Goal: Task Accomplishment & Management: Manage account settings

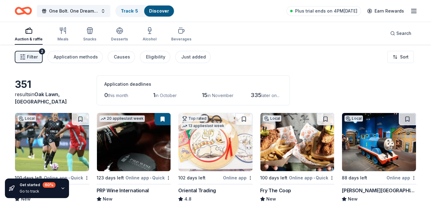
scroll to position [8200, 0]
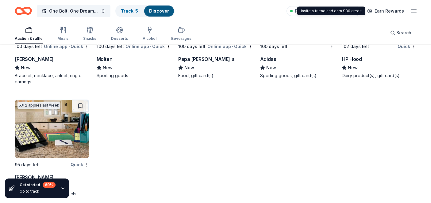
click at [418, 10] on div "One Bolt. One Dream. [GEOGRAPHIC_DATA] · 5 Discover Plus trial ends on 4PM[DATE…" at bounding box center [215, 11] width 431 height 22
click at [416, 10] on icon "button" at bounding box center [413, 10] width 7 height 7
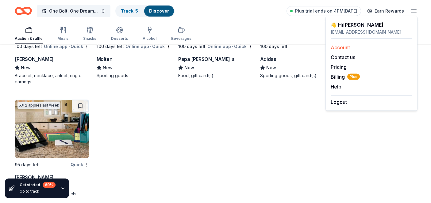
click at [349, 50] on link "Account" at bounding box center [340, 47] width 19 height 6
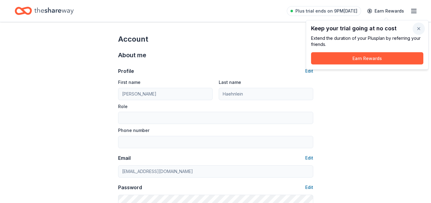
click at [420, 27] on button "button" at bounding box center [419, 29] width 12 height 12
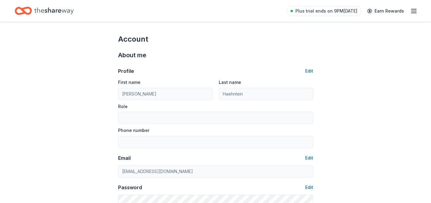
click at [415, 13] on line "button" at bounding box center [414, 13] width 5 height 0
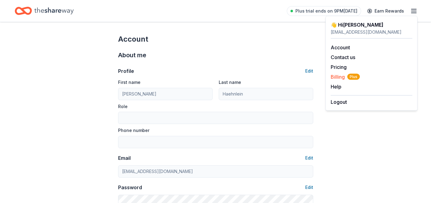
click at [343, 77] on span "Billing Plus" at bounding box center [345, 76] width 29 height 7
